Goal: Find specific page/section: Find specific page/section

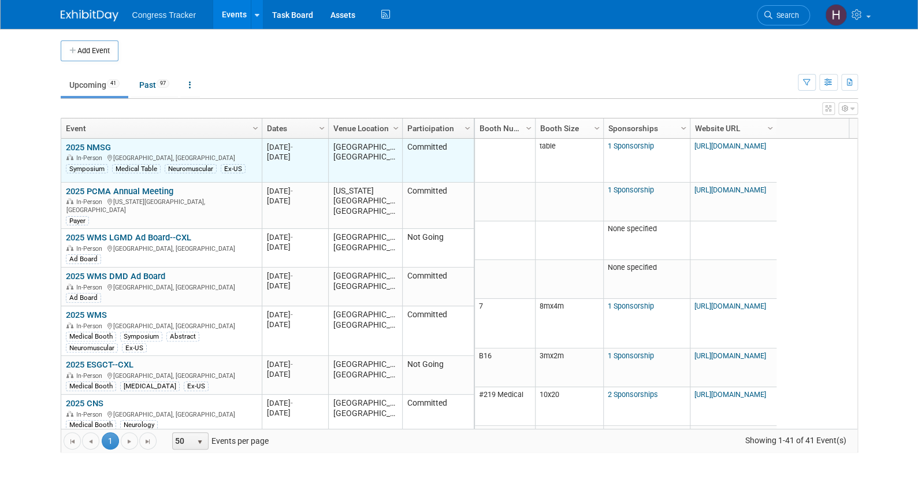
click at [99, 146] on link "2025 NMSG" at bounding box center [88, 147] width 45 height 10
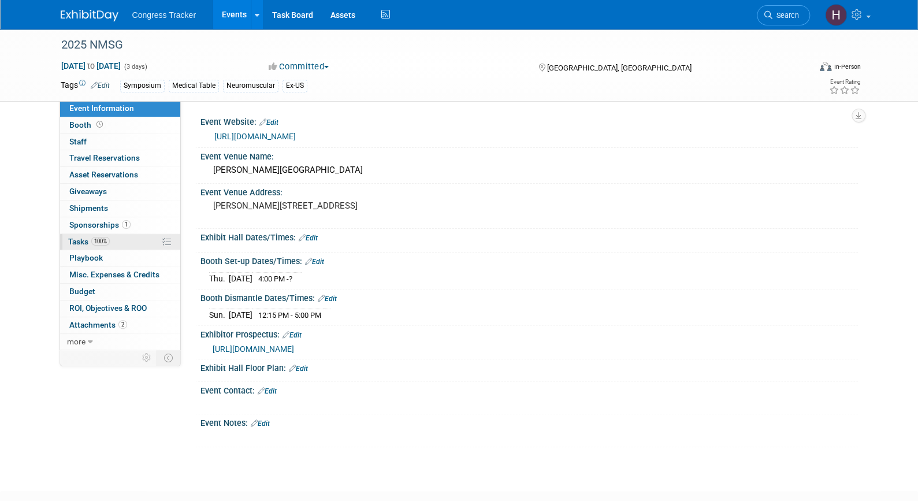
click at [85, 239] on span "Tasks 100%" at bounding box center [89, 241] width 42 height 9
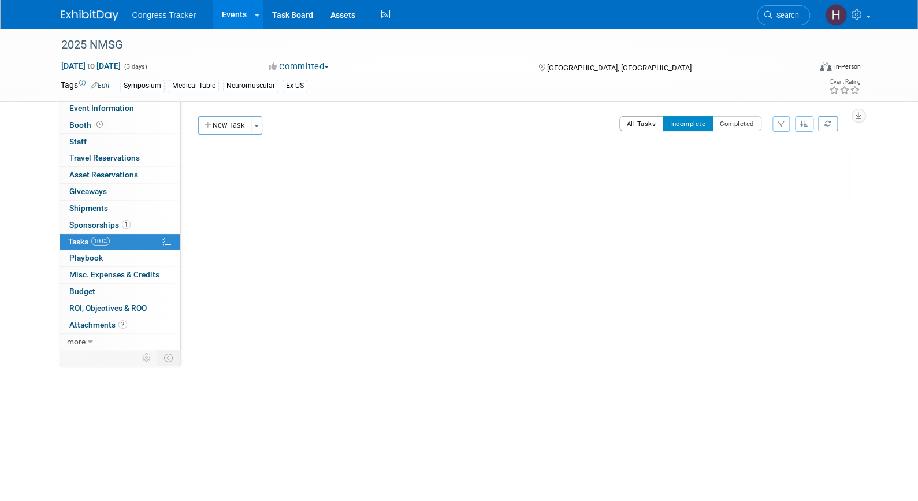
click at [646, 124] on button "All Tasks" at bounding box center [641, 123] width 44 height 15
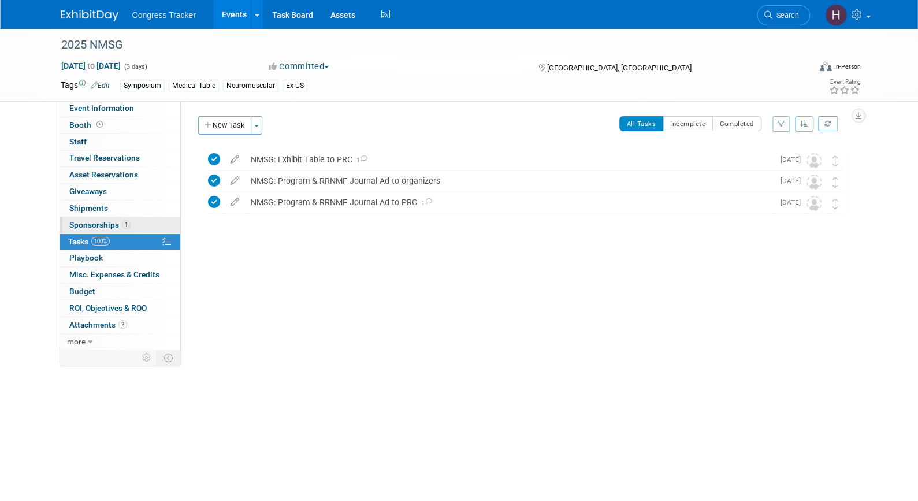
click at [103, 223] on span "Sponsorships 1" at bounding box center [99, 224] width 61 height 9
